Goal: Task Accomplishment & Management: Manage account settings

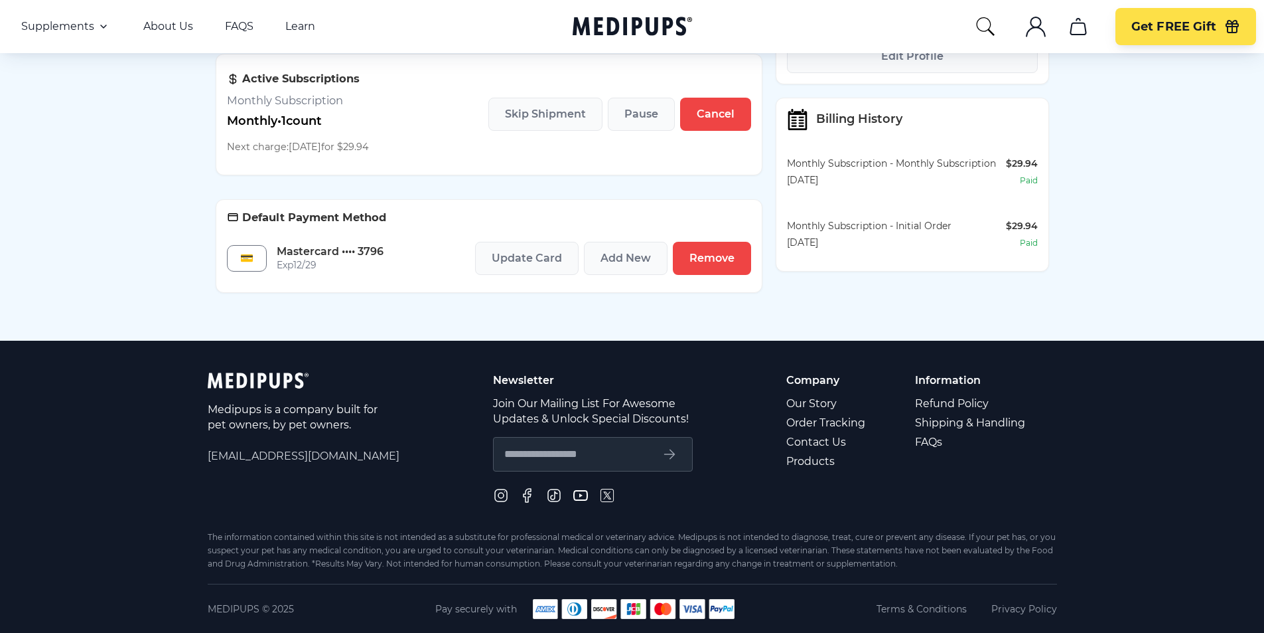
scroll to position [263, 0]
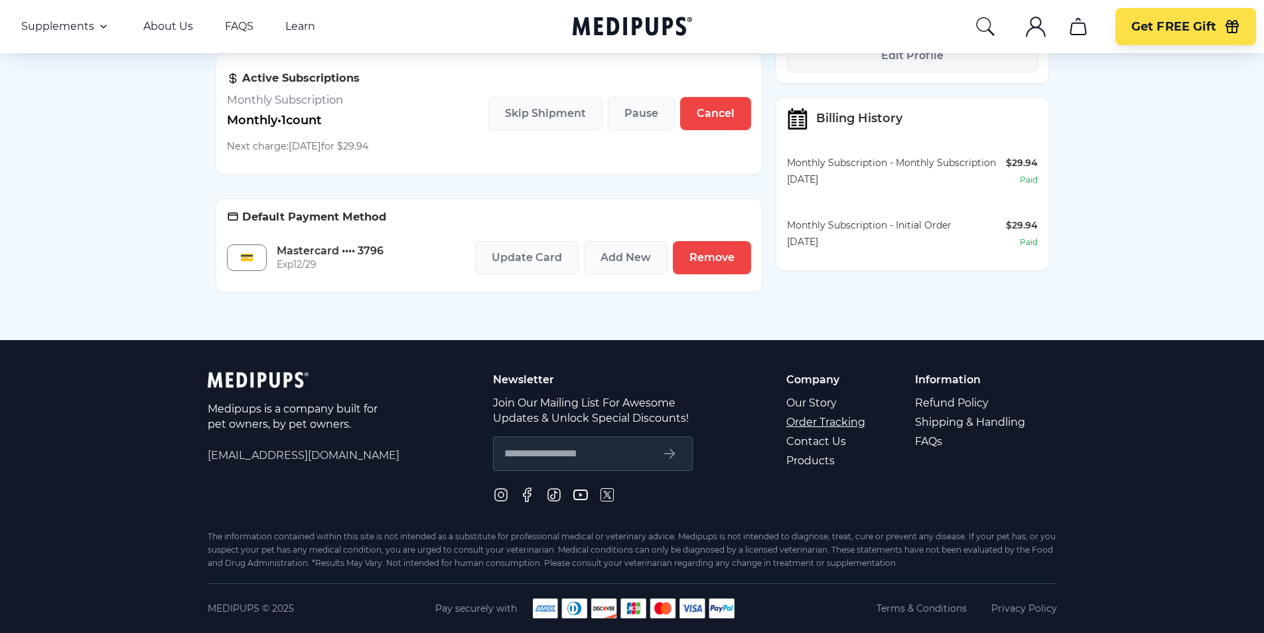
click at [831, 423] on link "Order Tracking" at bounding box center [827, 421] width 81 height 19
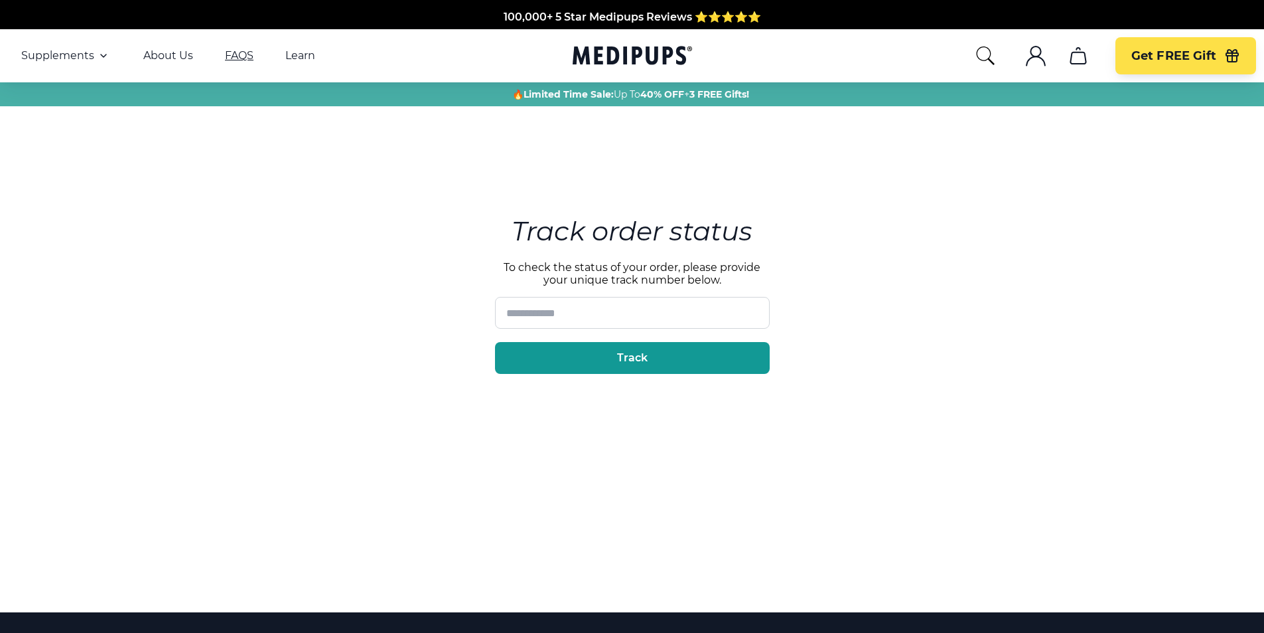
click at [234, 56] on link "FAQS" at bounding box center [239, 55] width 29 height 13
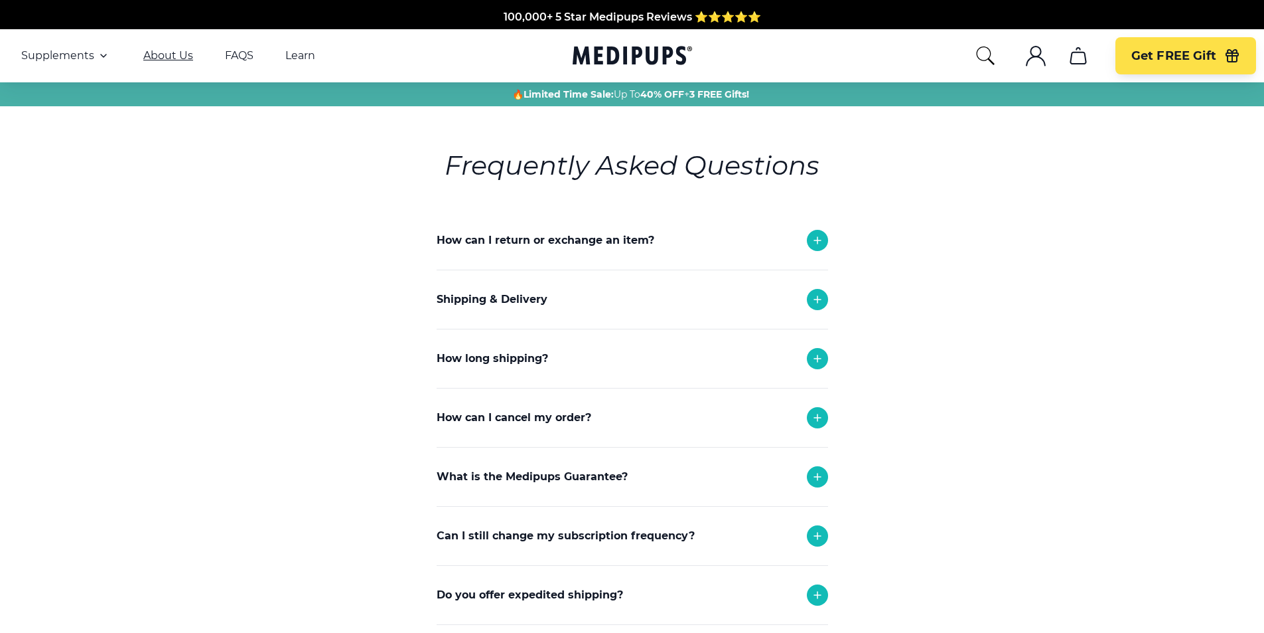
click at [147, 58] on link "About Us" at bounding box center [168, 55] width 50 height 13
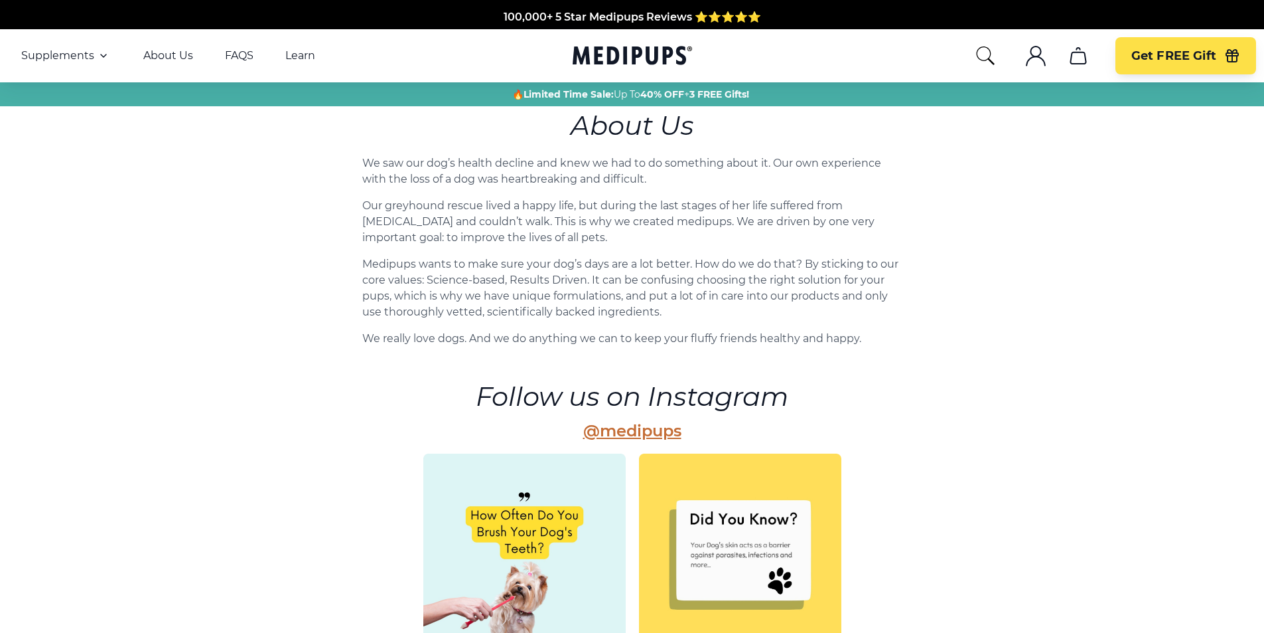
click at [1025, 55] on icon ".cls-1{fill:none;stroke:currentColor;stroke-miterlimit:10;stroke-width:1.5px;}" at bounding box center [1035, 55] width 21 height 21
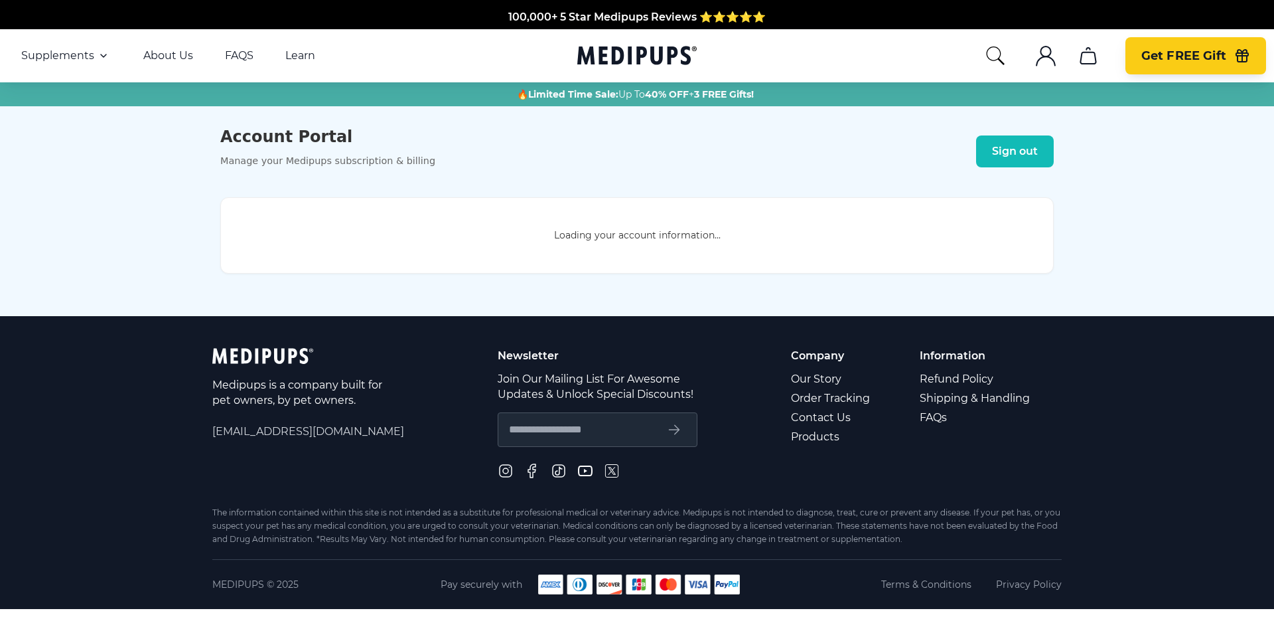
click at [1194, 56] on span "Get FREE Gift" at bounding box center [1184, 55] width 85 height 15
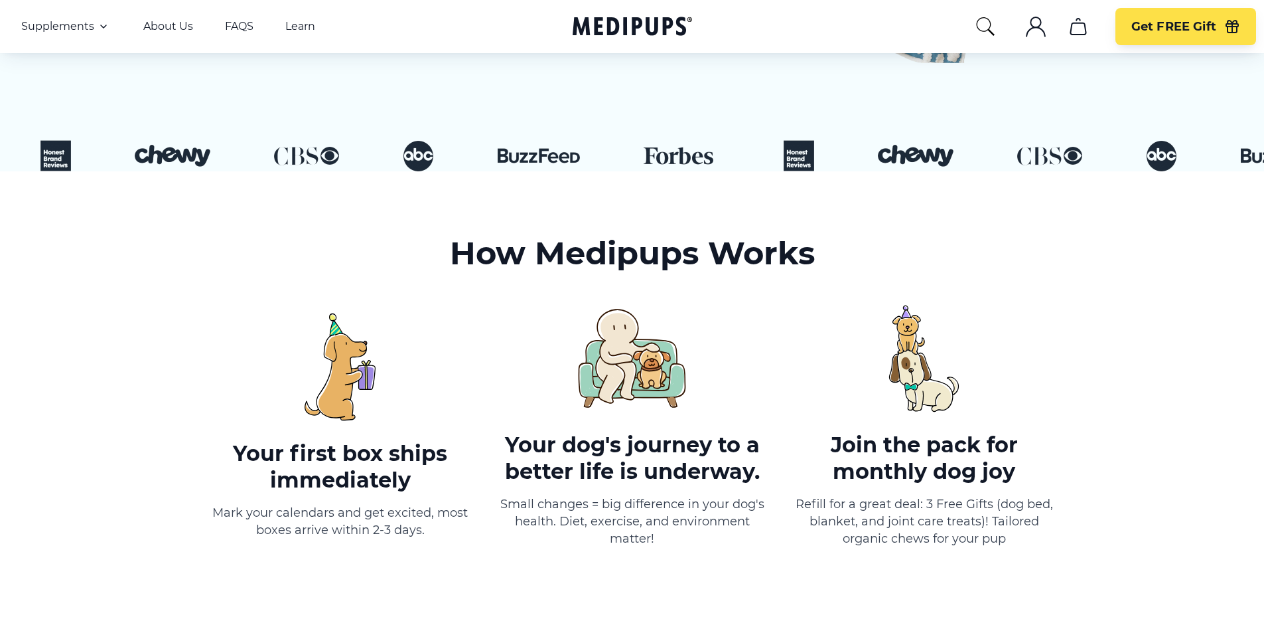
scroll to position [531, 0]
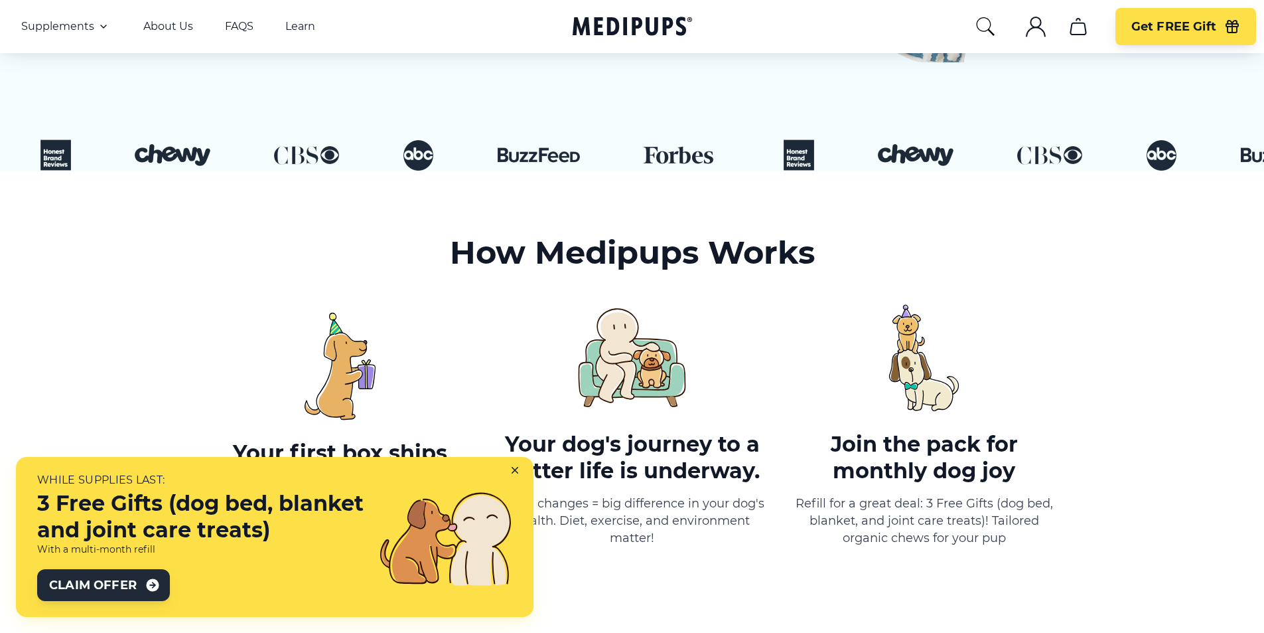
click at [133, 583] on span "Claim Offer" at bounding box center [93, 585] width 88 height 16
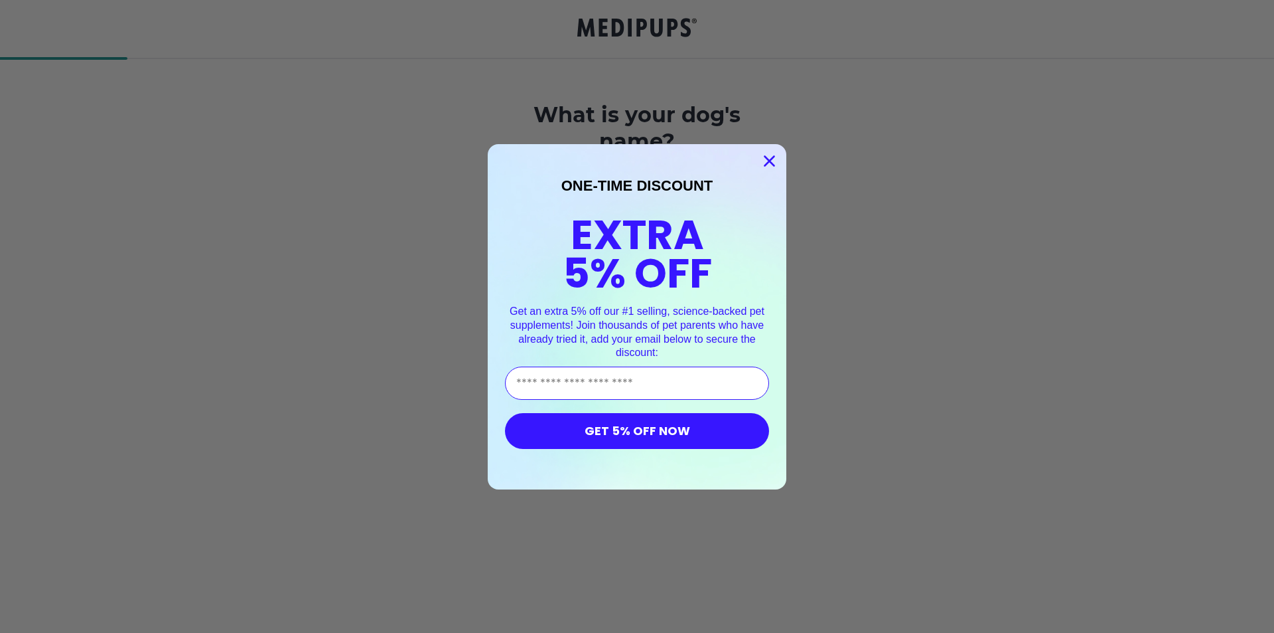
drag, startPoint x: 769, startPoint y: 159, endPoint x: 702, endPoint y: 102, distance: 87.5
click at [768, 156] on circle "Close dialog" at bounding box center [770, 160] width 22 height 22
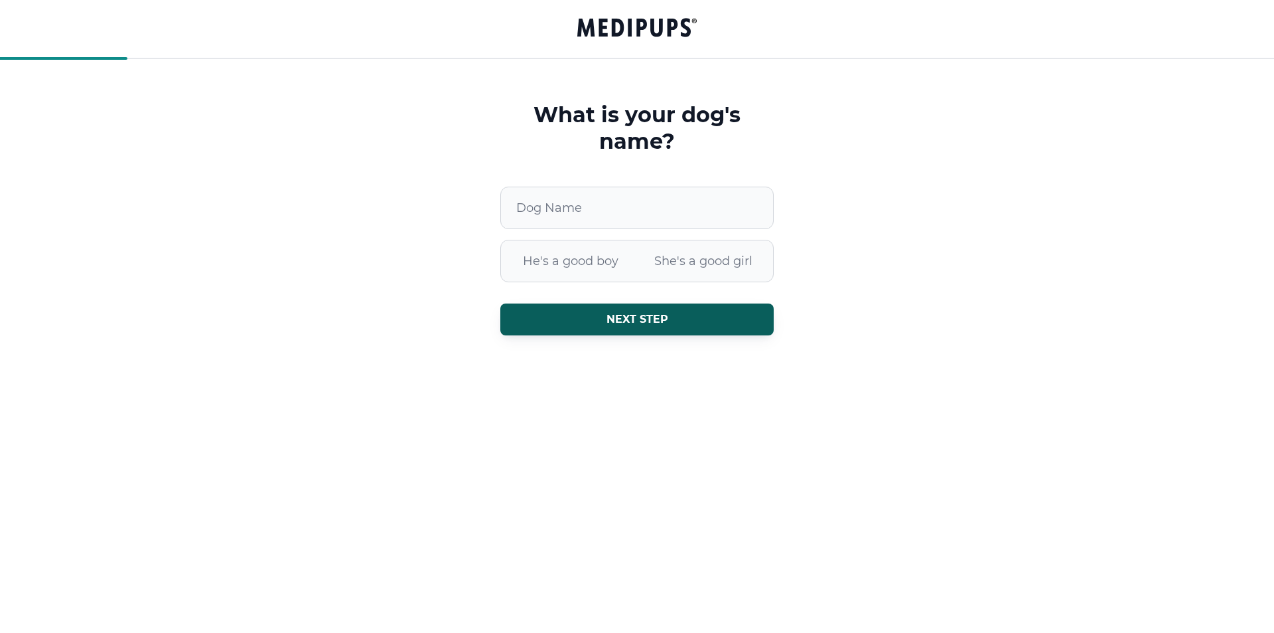
click at [663, 22] on icon "Groove" at bounding box center [633, 27] width 113 height 19
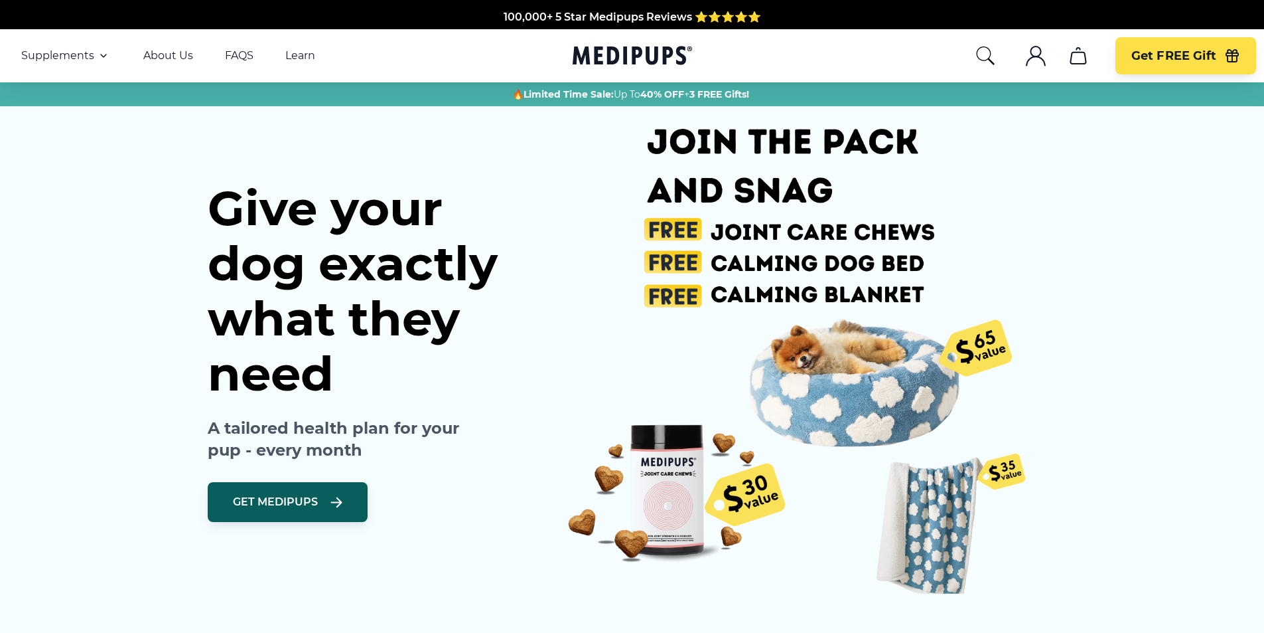
click at [1075, 60] on icon "cart" at bounding box center [1078, 55] width 21 height 21
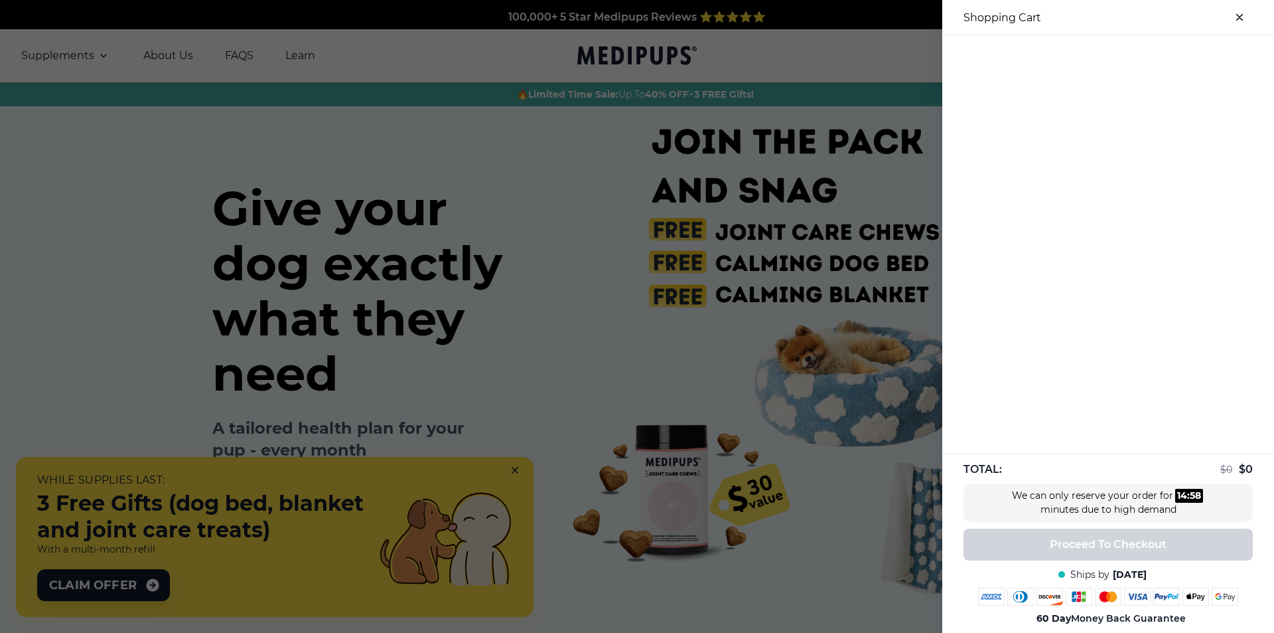
click at [1233, 13] on button "close-cart" at bounding box center [1240, 17] width 27 height 27
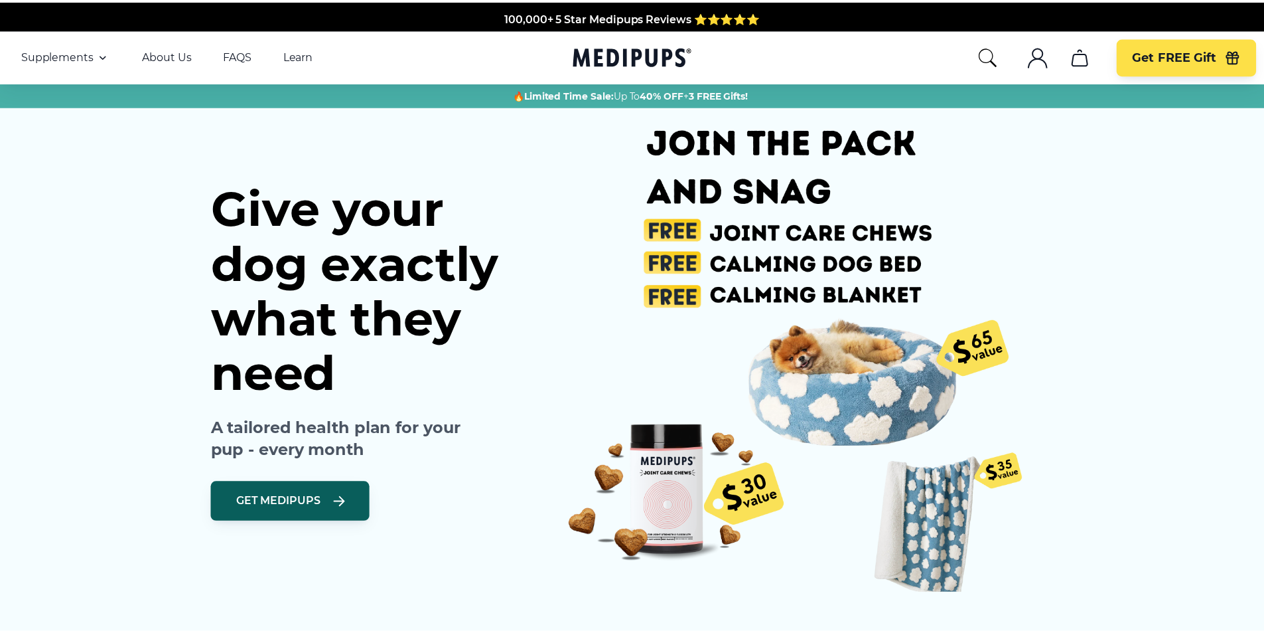
scroll to position [555, 0]
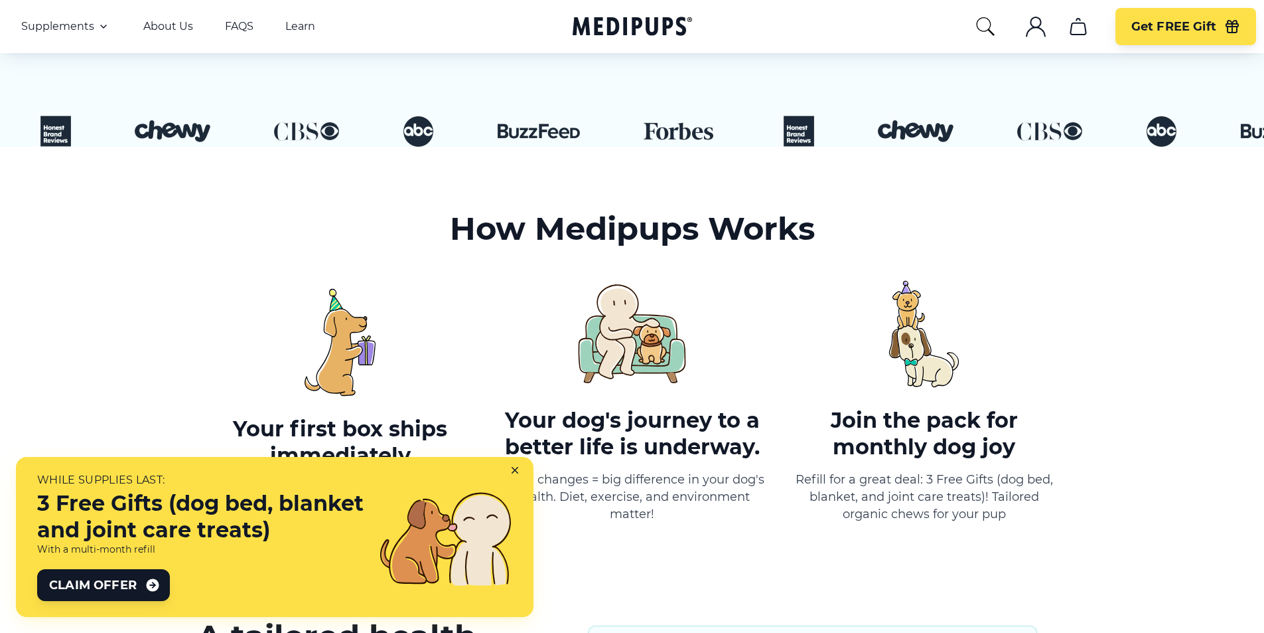
click at [1031, 29] on icon "account" at bounding box center [1036, 31] width 19 height 9
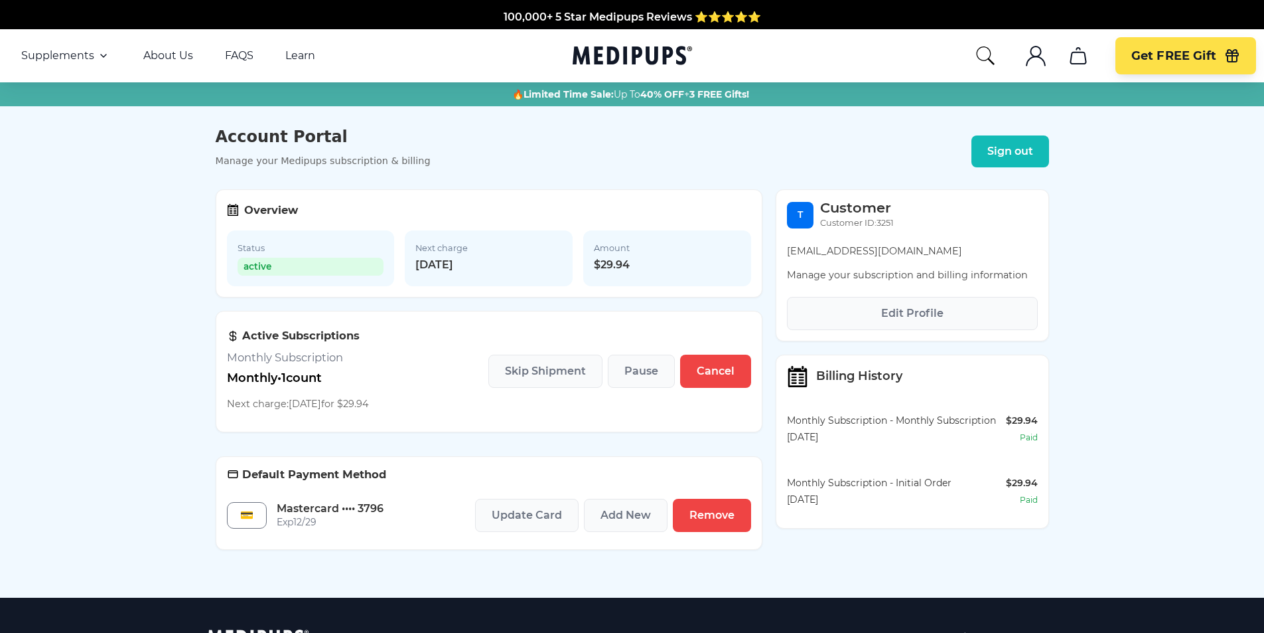
click at [80, 495] on main "Account Portal Manage your Medipups subscription & billing Sign out Overview St…" at bounding box center [632, 351] width 1264 height 491
click at [554, 375] on span "Skip Shipment" at bounding box center [545, 370] width 81 height 13
drag, startPoint x: 1166, startPoint y: 258, endPoint x: 1074, endPoint y: 198, distance: 109.4
click at [1166, 258] on main "Account Portal Manage your Medipups subscription & billing Sign out Overview St…" at bounding box center [632, 351] width 1264 height 491
